Goal: Task Accomplishment & Management: Use online tool/utility

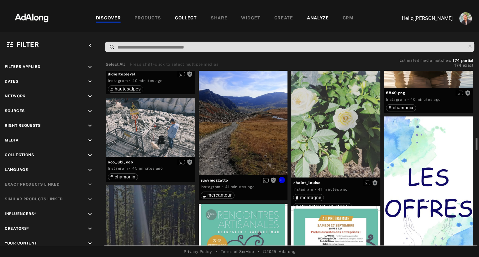
scroll to position [910, 0]
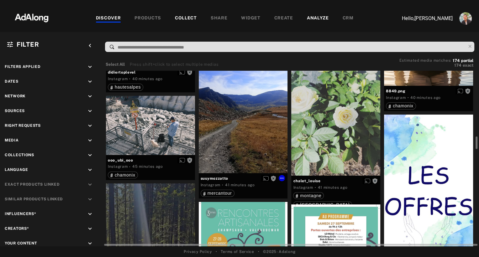
click at [243, 151] on div "Get rights" at bounding box center [243, 114] width 89 height 118
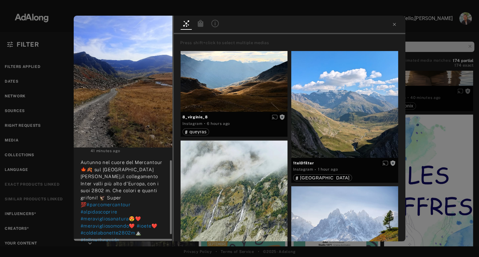
scroll to position [25, 0]
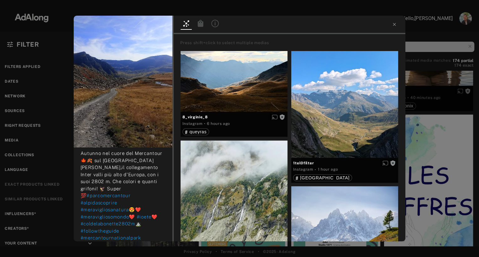
click at [43, 148] on div "Get rights susymozzatto No rights requested 41 minutes ago Autunno nel cuore de…" at bounding box center [239, 128] width 479 height 257
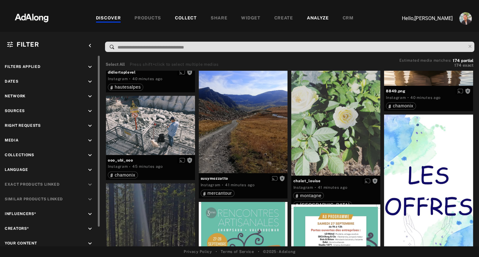
click at [90, 110] on icon "keyboard_arrow_down" at bounding box center [89, 111] width 7 height 7
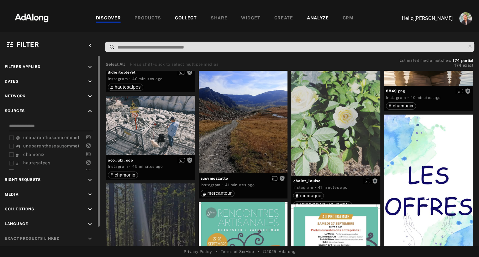
click at [46, 125] on input at bounding box center [51, 127] width 84 height 8
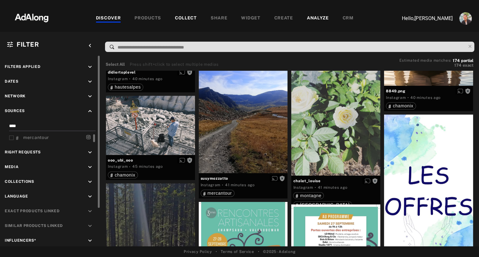
type input "****"
click at [12, 136] on icon at bounding box center [11, 138] width 5 height 5
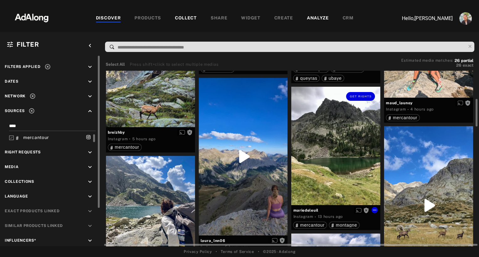
scroll to position [183, 0]
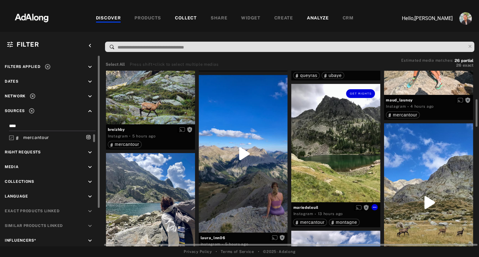
click at [352, 174] on div "Get rights" at bounding box center [335, 143] width 89 height 118
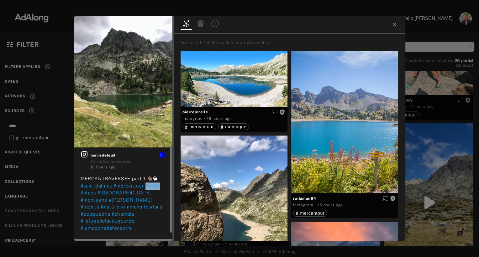
drag, startPoint x: 160, startPoint y: 194, endPoint x: 144, endPoint y: 194, distance: 16.3
click at [144, 194] on div "MERCANTRAVERSÉE part 1 🐐🌦 #saintdalmas #mercantour #gr52 #[GEOGRAPHIC_DATA] #mo…" at bounding box center [123, 203] width 85 height 56
copy span "#gr52"
click at [396, 26] on icon at bounding box center [394, 24] width 5 height 5
